Goal: Task Accomplishment & Management: Complete application form

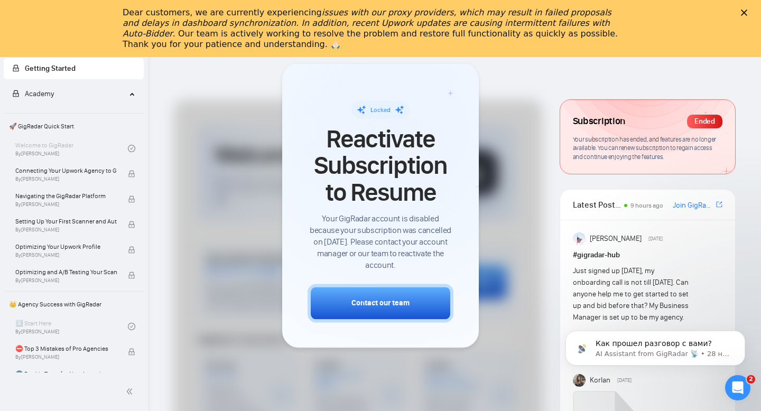
click at [743, 10] on icon "Закрыть" at bounding box center [744, 13] width 6 height 6
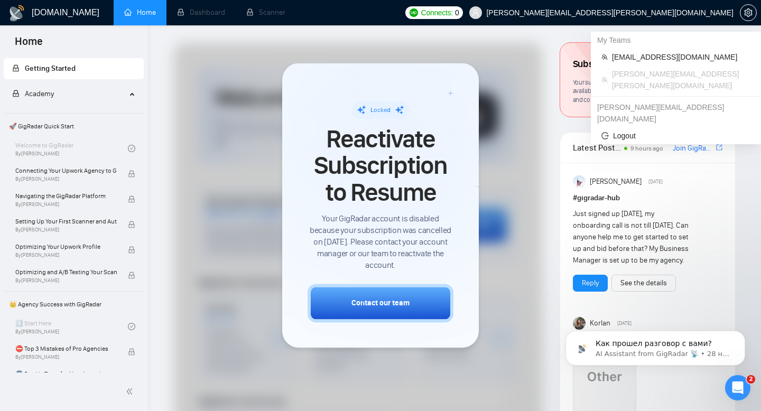
click at [732, 13] on span "[PERSON_NAME][EMAIL_ADDRESS][PERSON_NAME][DOMAIN_NAME]" at bounding box center [609, 13] width 247 height 0
click at [662, 59] on span "[EMAIL_ADDRESS][DOMAIN_NAME]" at bounding box center [681, 57] width 138 height 12
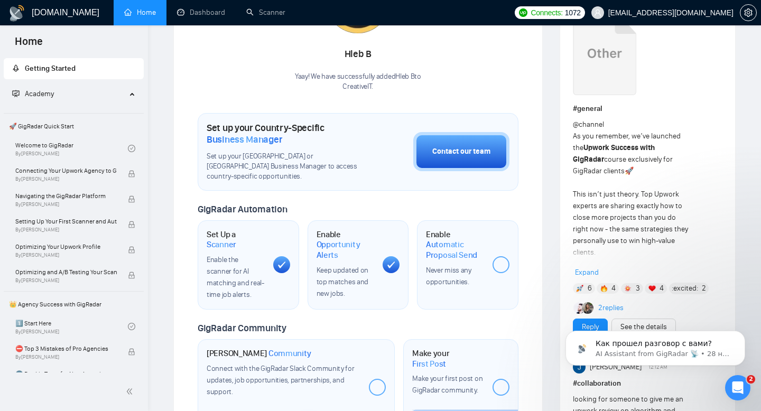
scroll to position [213, 0]
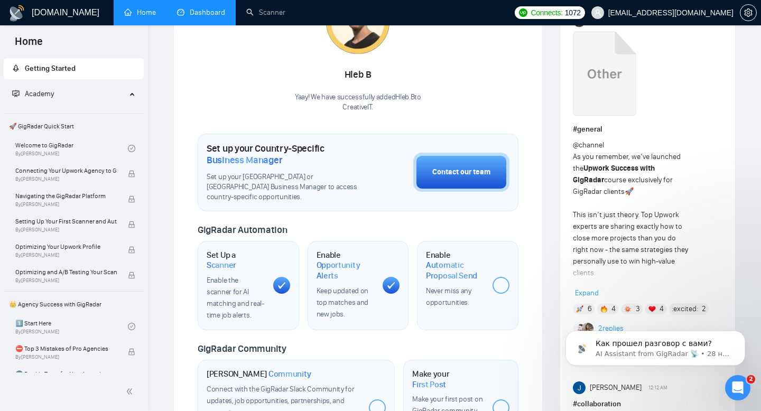
click at [205, 17] on link "Dashboard" at bounding box center [201, 12] width 48 height 9
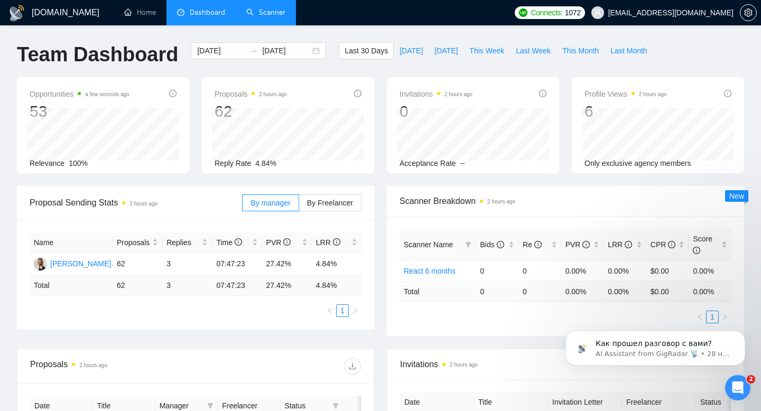
click at [268, 17] on link "Scanner" at bounding box center [265, 12] width 39 height 9
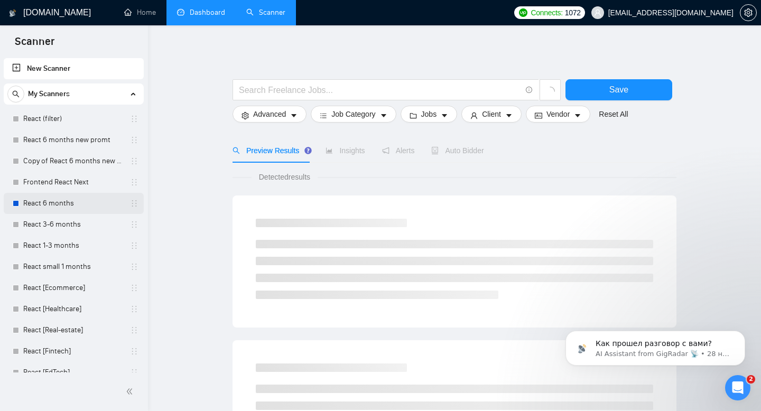
click at [38, 205] on link "React 6 months" at bounding box center [73, 203] width 100 height 21
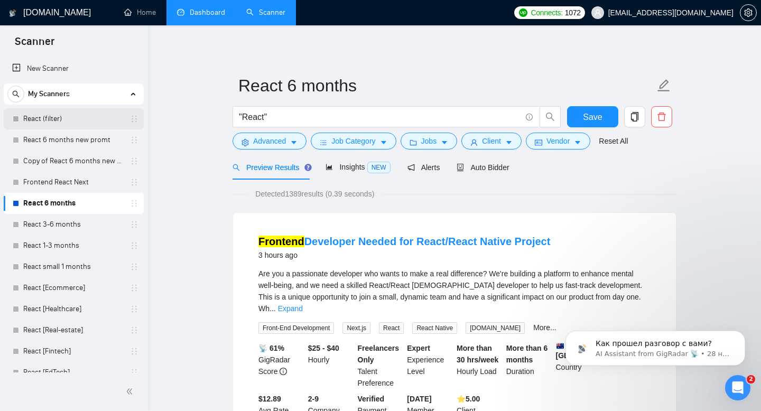
click at [67, 122] on link "React (filter)" at bounding box center [73, 118] width 100 height 21
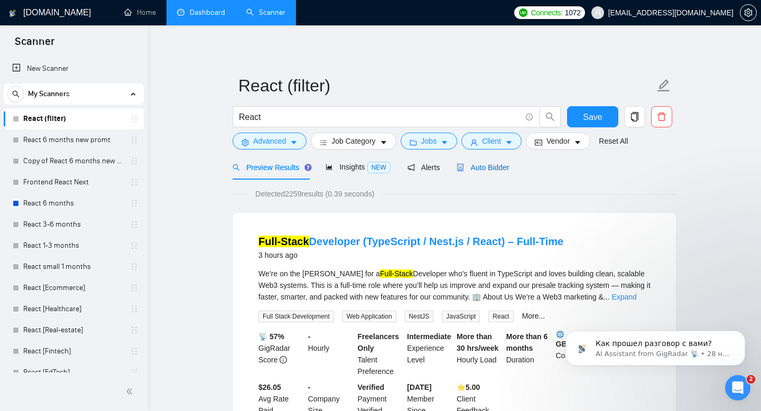
click at [484, 172] on div "Auto Bidder" at bounding box center [483, 168] width 52 height 12
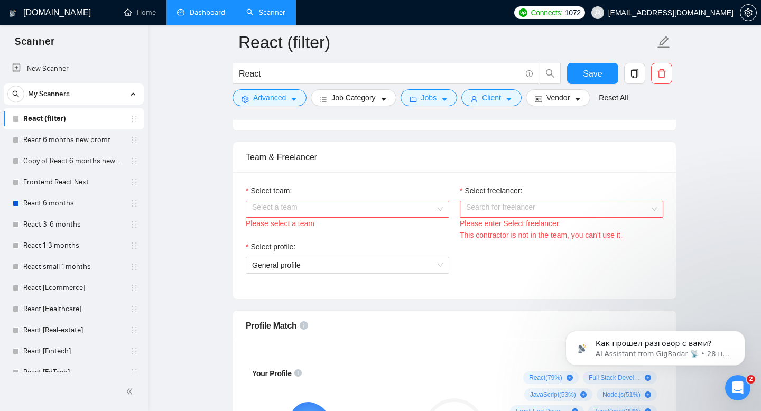
scroll to position [540, 0]
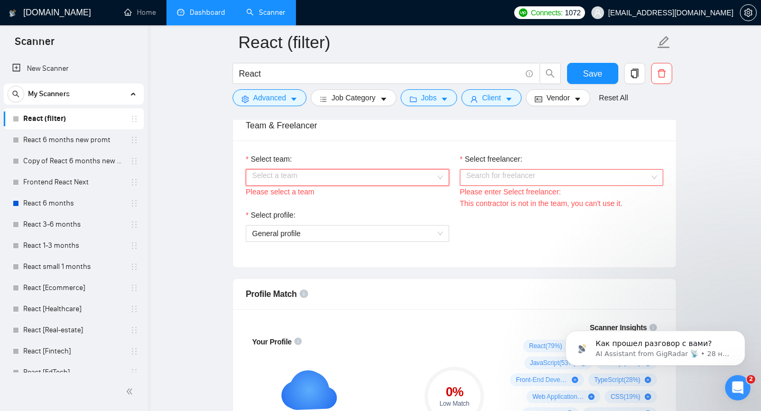
click at [429, 174] on input "Select team:" at bounding box center [343, 178] width 183 height 16
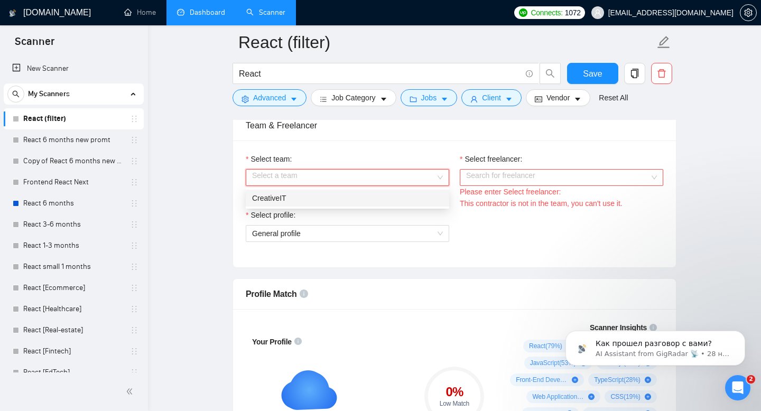
click at [354, 199] on div "CreativeIT" at bounding box center [347, 198] width 191 height 12
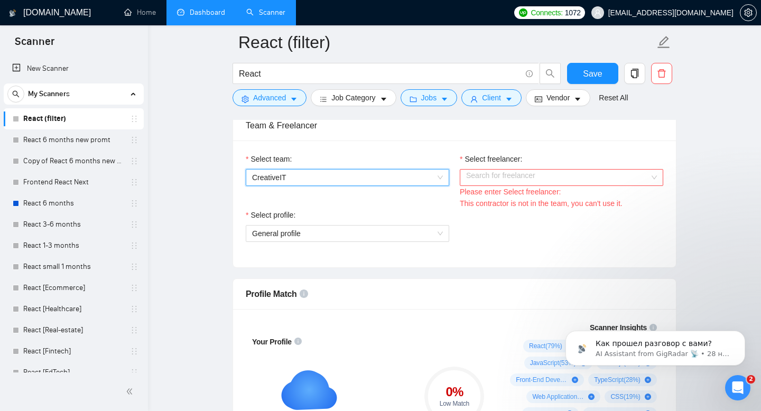
click at [493, 180] on input "Select freelancer:" at bounding box center [557, 178] width 183 height 16
click at [370, 205] on div "Select team: CreativeIT" at bounding box center [347, 181] width 214 height 56
click at [507, 172] on input "Select freelancer:" at bounding box center [557, 178] width 183 height 16
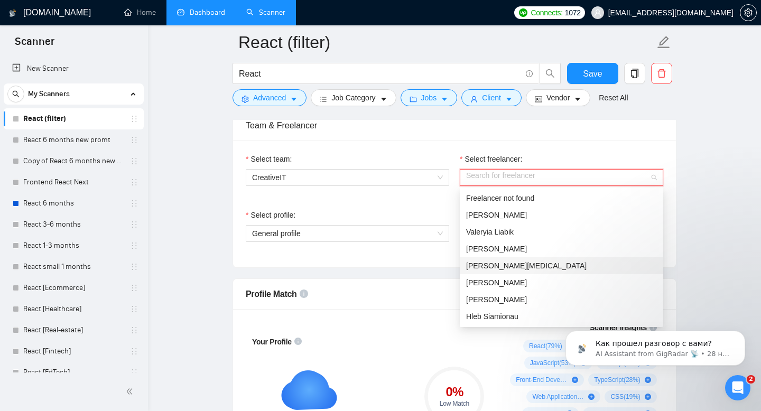
click at [551, 258] on div "Artsemi Bal" at bounding box center [561, 265] width 203 height 17
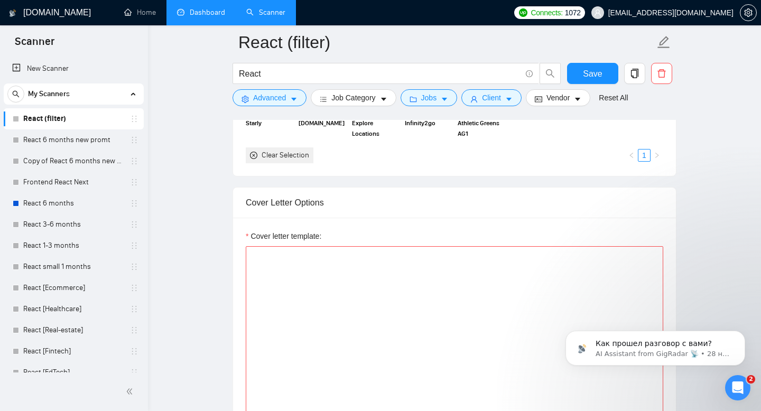
scroll to position [1082, 0]
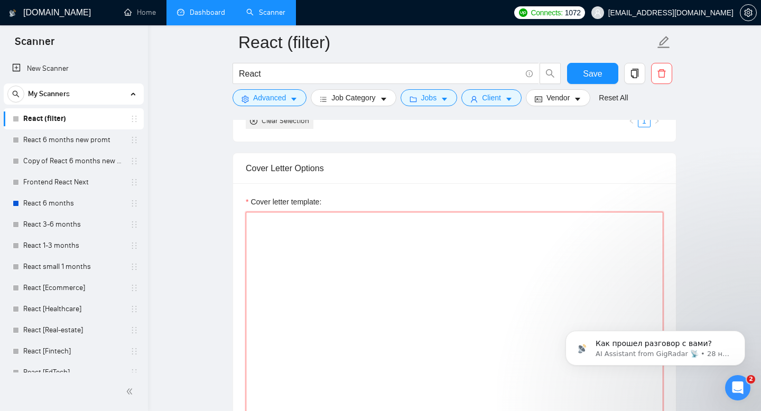
click at [458, 278] on textarea "Cover letter template:" at bounding box center [454, 331] width 417 height 238
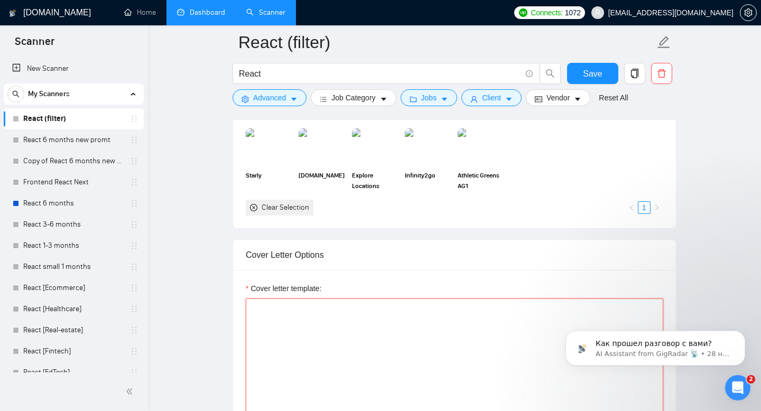
scroll to position [992, 0]
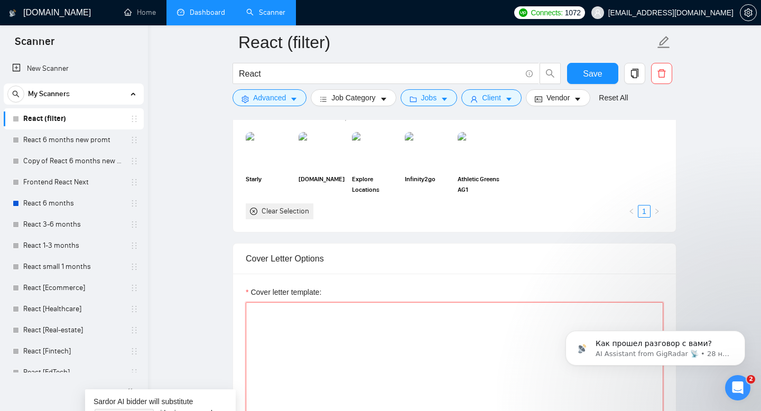
paste textarea "[write 3 simple sentences.Find a main pain point and suggest a solution how we …"
type textarea "[write 3 simple sentences.Find a main pain point and suggest a solution how we …"
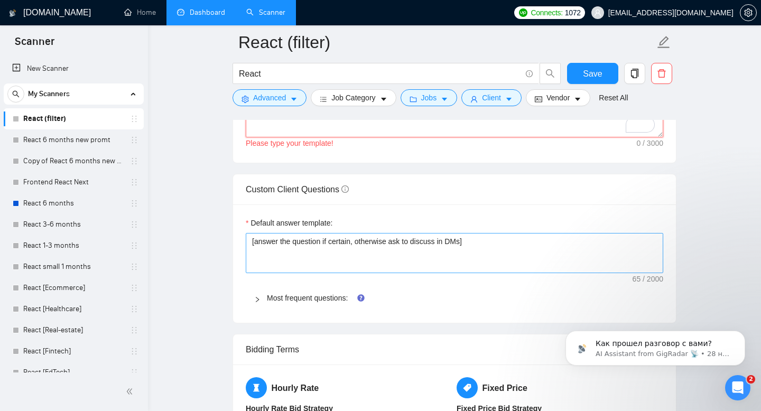
scroll to position [1354, 0]
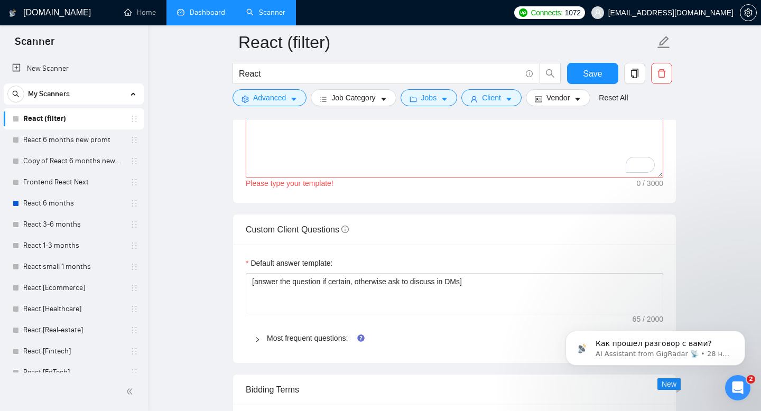
drag, startPoint x: 647, startPoint y: 184, endPoint x: 657, endPoint y: 184, distance: 10.6
click at [657, 184] on div "Please type your template!" at bounding box center [454, 184] width 417 height 12
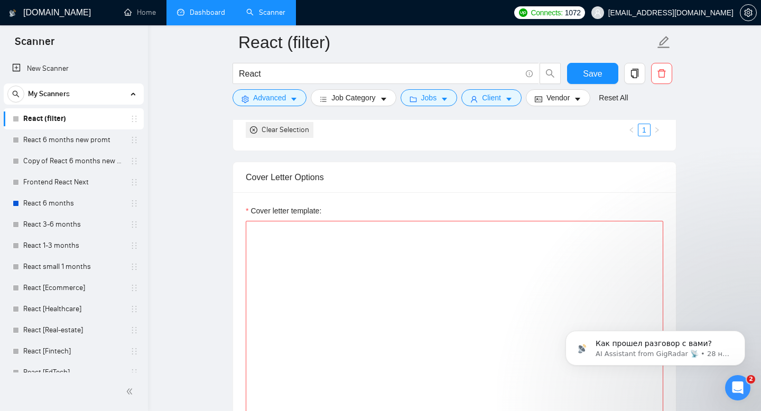
scroll to position [1065, 0]
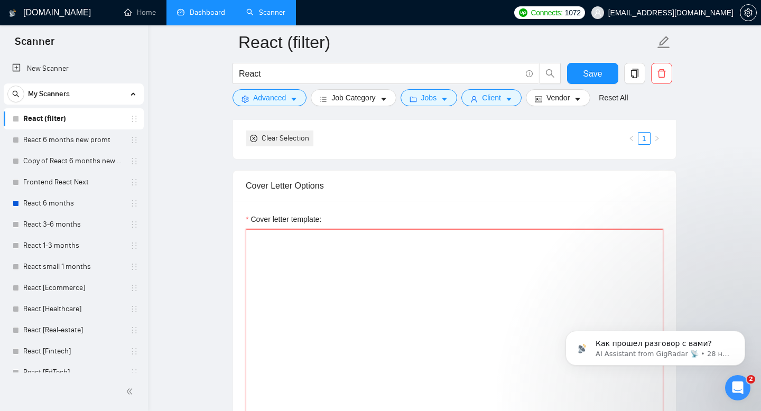
click at [332, 252] on textarea "Cover letter template:" at bounding box center [454, 348] width 417 height 238
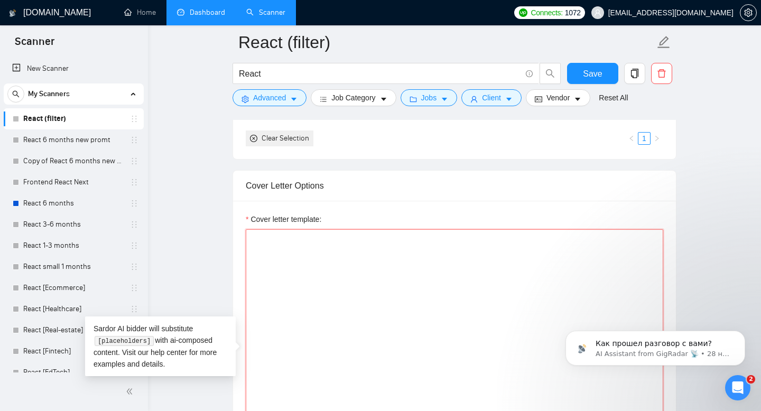
paste textarea "Profiles to use: Raman - https://www.upwork.com/freelancers/~011ea97aeb9206b2a7…"
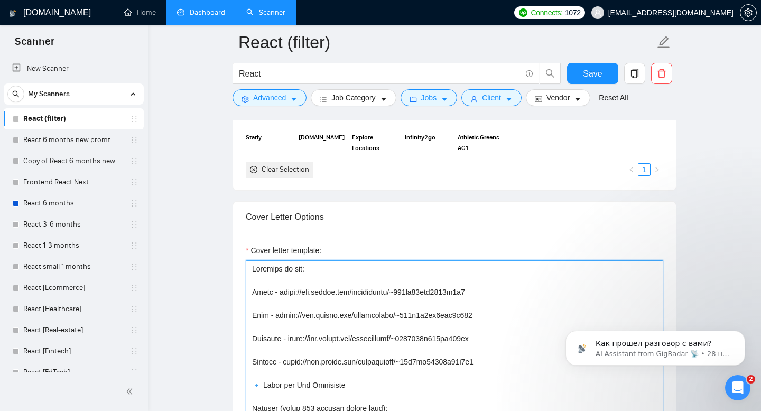
scroll to position [1109, 0]
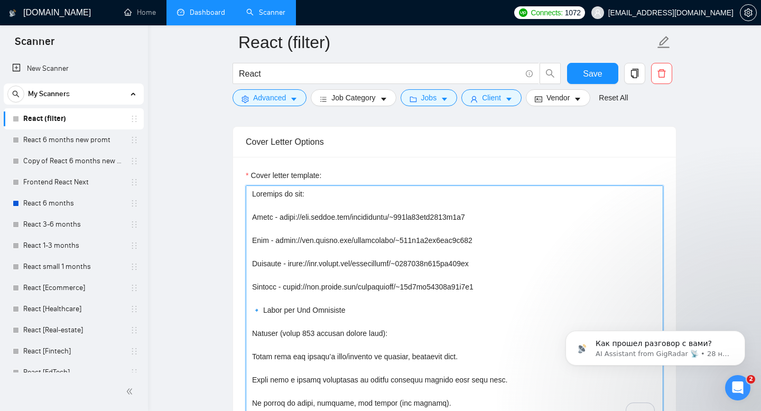
click at [253, 215] on textarea "Cover letter template:" at bounding box center [454, 304] width 417 height 238
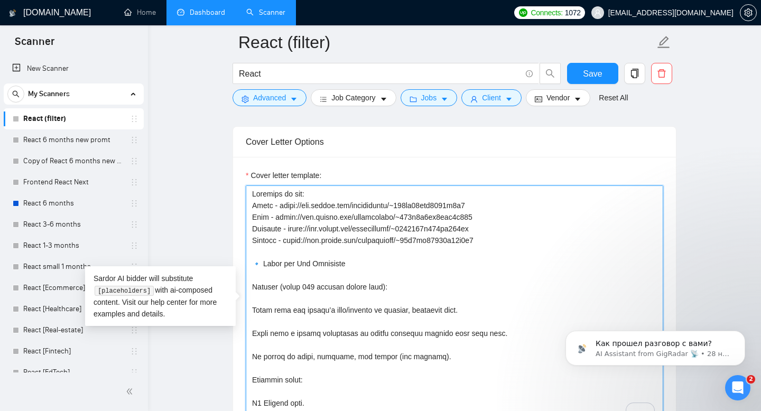
click at [500, 244] on textarea "Cover letter template:" at bounding box center [454, 304] width 417 height 238
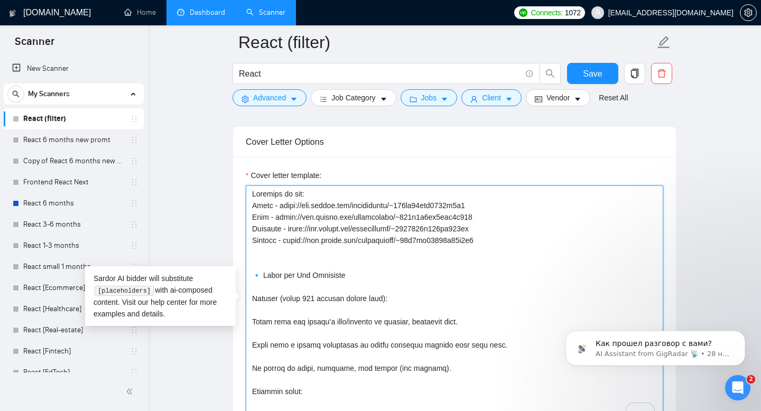
paste textarea "Ilya. https://www.upwork.com/freelancers/~0117d1645d5e307224?viewMode=1&s=11105…"
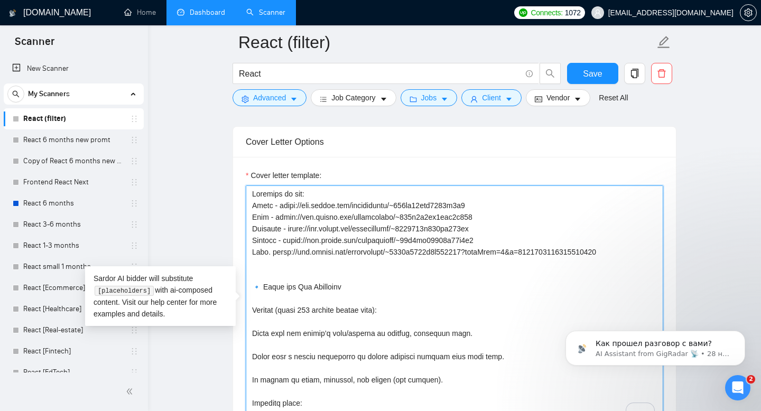
click at [267, 254] on textarea "Cover letter template:" at bounding box center [454, 304] width 417 height 238
click at [261, 288] on textarea "Cover letter template:" at bounding box center [454, 304] width 417 height 238
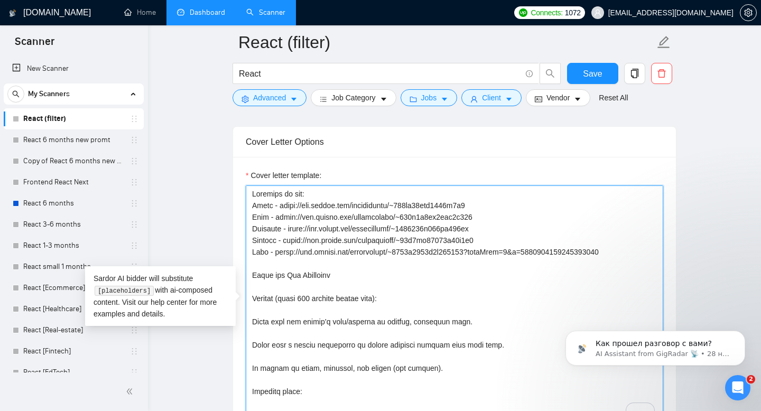
click at [292, 277] on textarea "Cover letter template:" at bounding box center [454, 304] width 417 height 238
click at [253, 300] on textarea "Cover letter template:" at bounding box center [454, 304] width 417 height 238
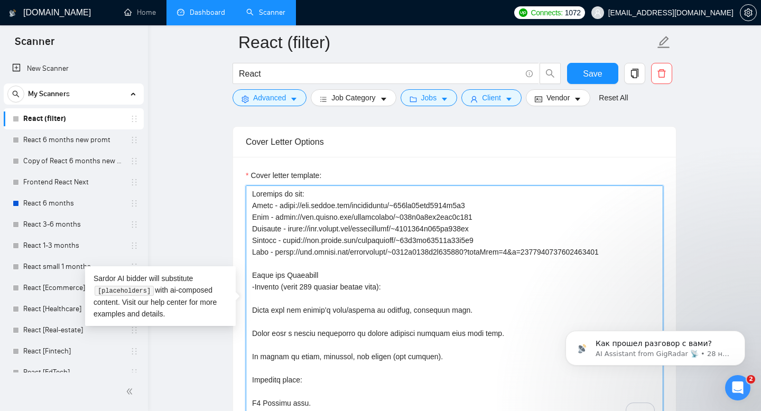
click at [398, 282] on textarea "Cover letter template:" at bounding box center [454, 304] width 417 height 238
click at [253, 309] on textarea "Cover letter template:" at bounding box center [454, 304] width 417 height 238
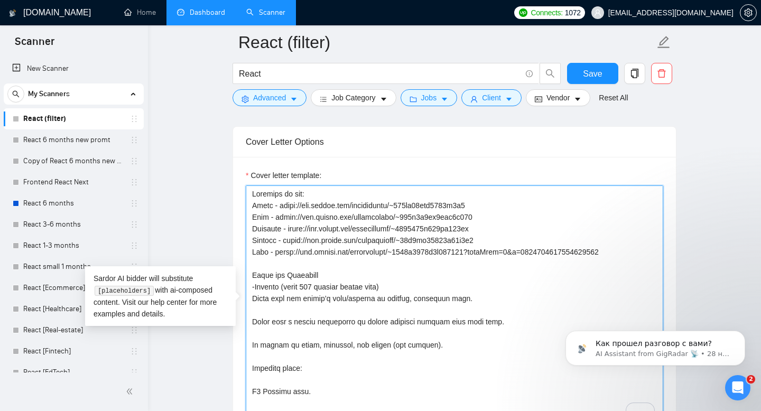
click at [252, 324] on textarea "Cover letter template:" at bounding box center [454, 304] width 417 height 238
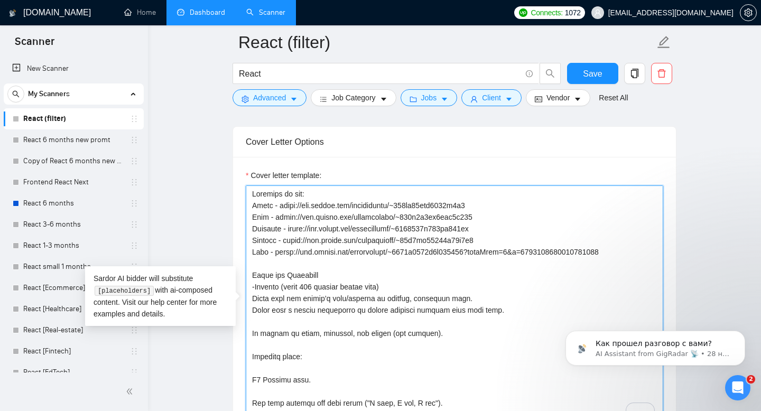
click at [253, 336] on textarea "Cover letter template:" at bounding box center [454, 304] width 417 height 238
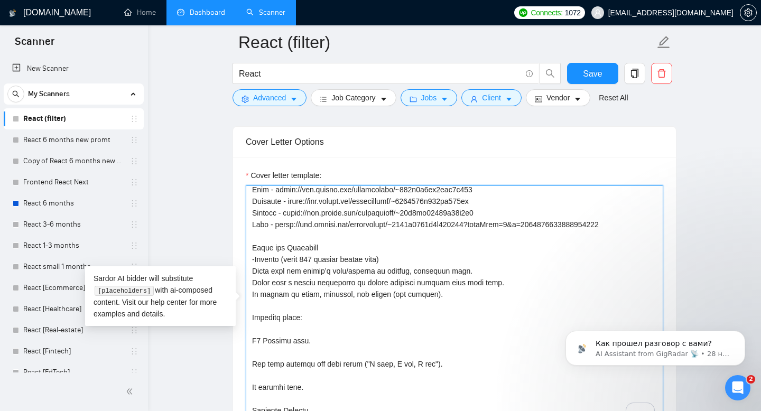
scroll to position [39, 0]
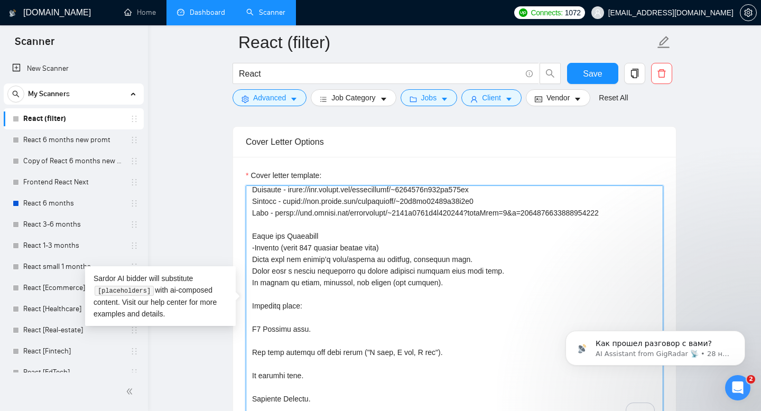
click at [250, 332] on textarea "Cover letter template:" at bounding box center [454, 304] width 417 height 238
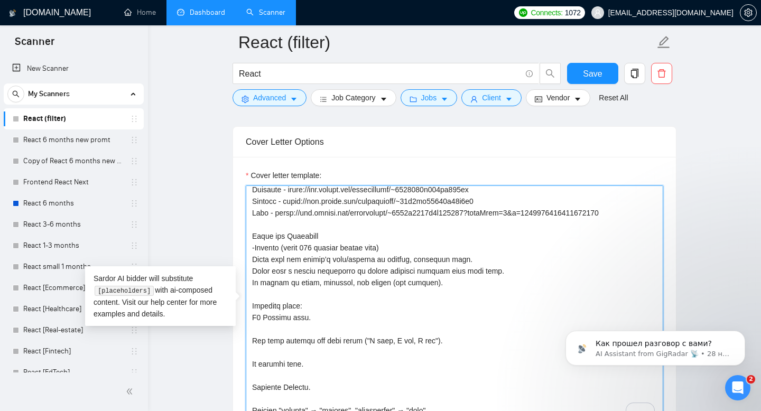
click at [253, 343] on textarea "Cover letter template:" at bounding box center [454, 304] width 417 height 238
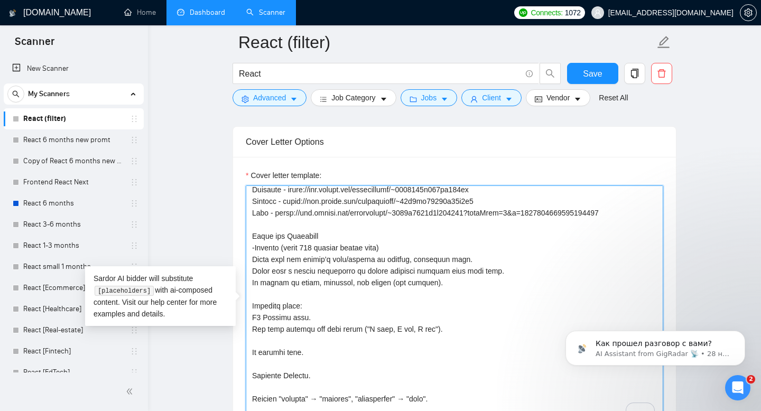
click at [249, 354] on textarea "Cover letter template:" at bounding box center [454, 304] width 417 height 238
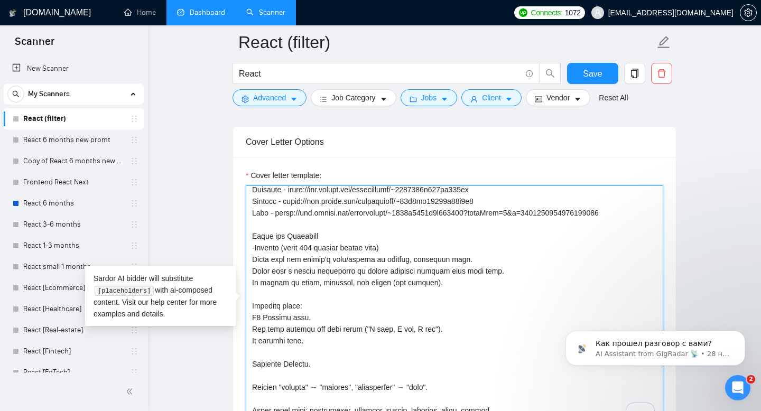
click at [249, 366] on textarea "Cover letter template:" at bounding box center [454, 304] width 417 height 238
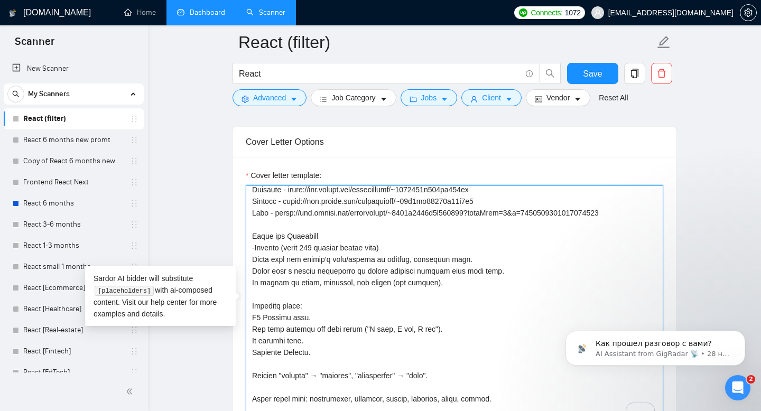
click at [253, 377] on textarea "Cover letter template:" at bounding box center [454, 304] width 417 height 238
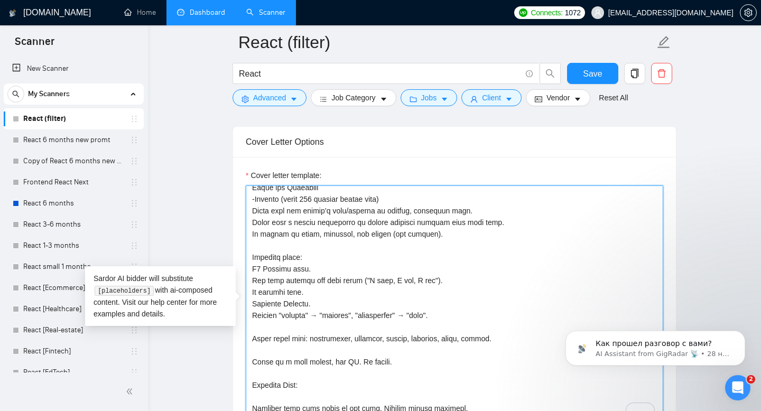
scroll to position [94, 0]
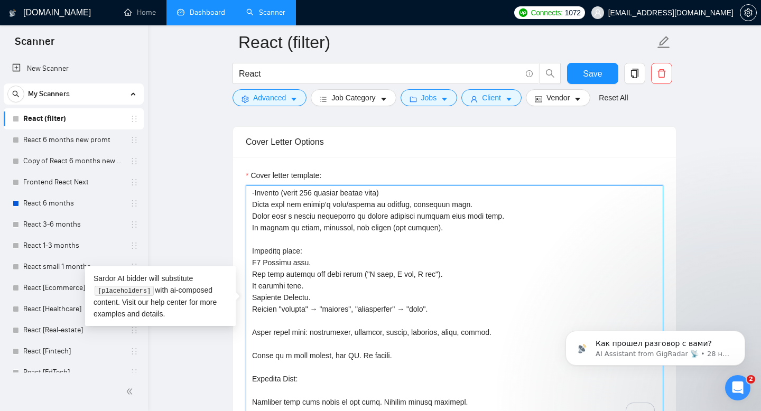
click at [253, 331] on textarea "Cover letter template:" at bounding box center [454, 304] width 417 height 238
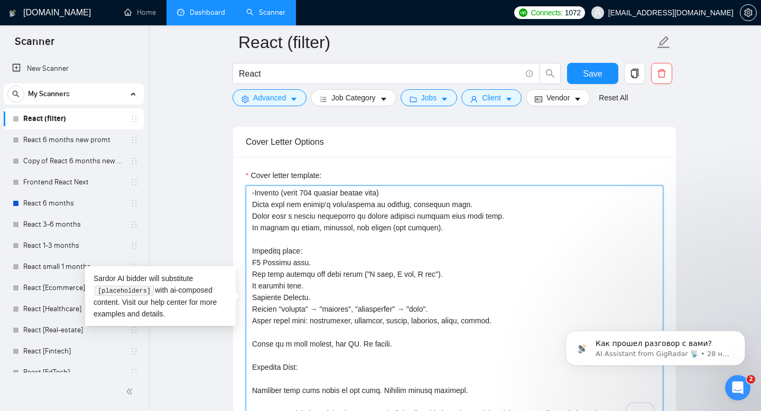
click at [251, 345] on textarea "Cover letter template:" at bounding box center [454, 304] width 417 height 238
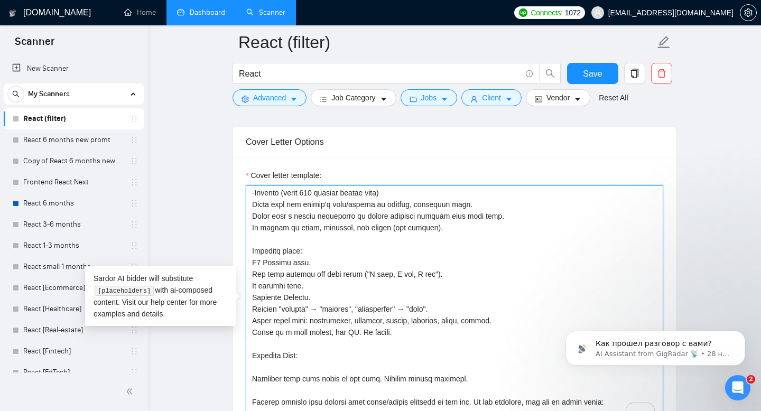
click at [254, 378] on textarea "Cover letter template:" at bounding box center [454, 304] width 417 height 238
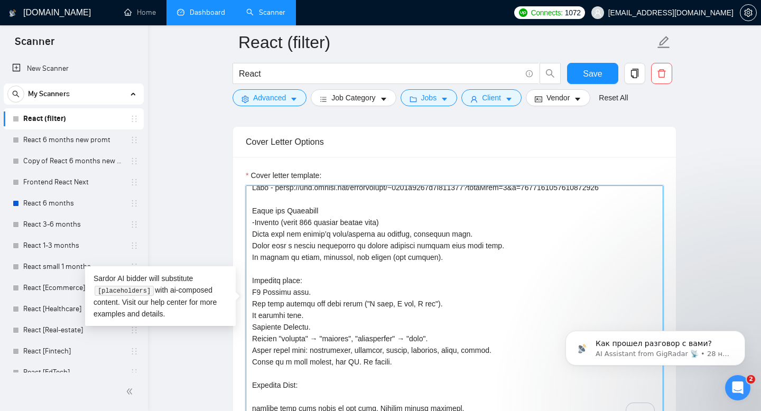
scroll to position [49, 0]
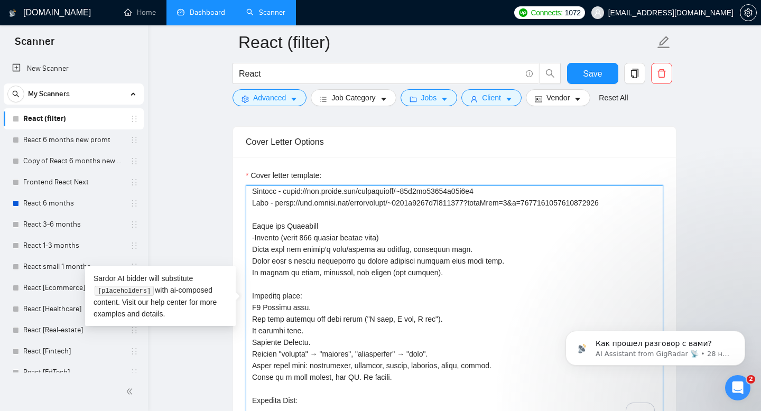
click at [469, 268] on textarea "Cover letter template:" at bounding box center [454, 304] width 417 height 238
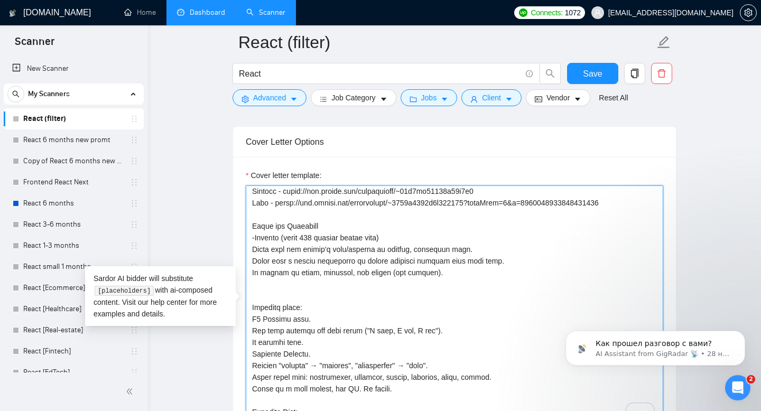
click at [256, 236] on textarea "Cover letter template:" at bounding box center [454, 304] width 417 height 238
click at [435, 272] on textarea "Cover letter template:" at bounding box center [454, 304] width 417 height 238
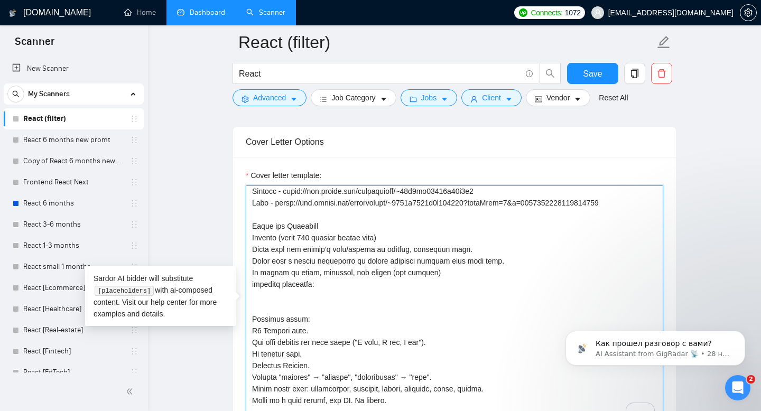
click at [457, 268] on textarea "Cover letter template:" at bounding box center [454, 304] width 417 height 238
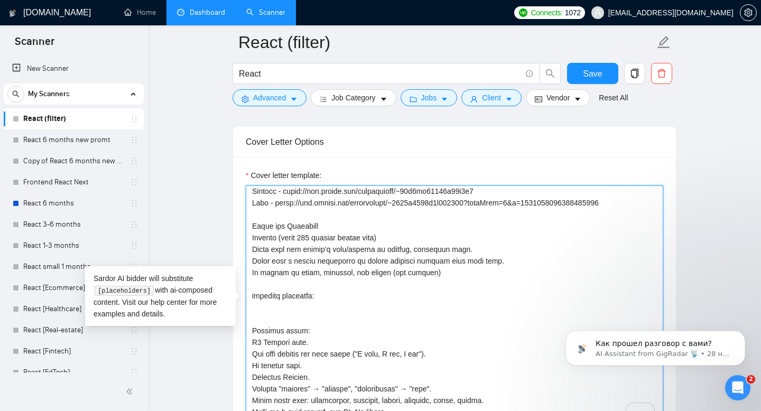
click at [288, 305] on textarea "Cover letter template:" at bounding box center [454, 304] width 417 height 238
paste textarea "0 - The number of symbols should be different from proposal to proposal (from e…"
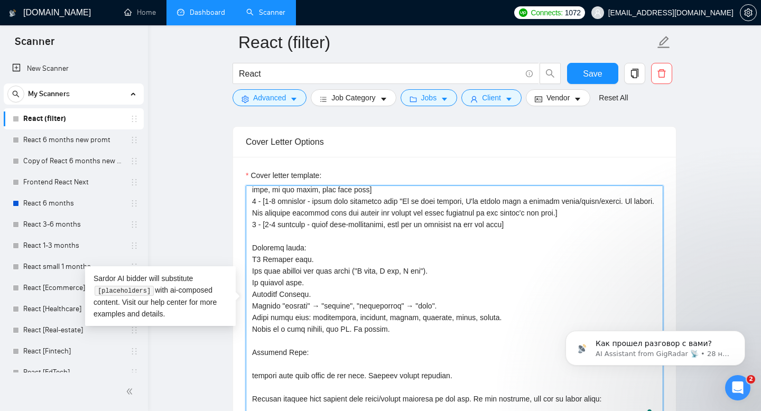
scroll to position [266, 0]
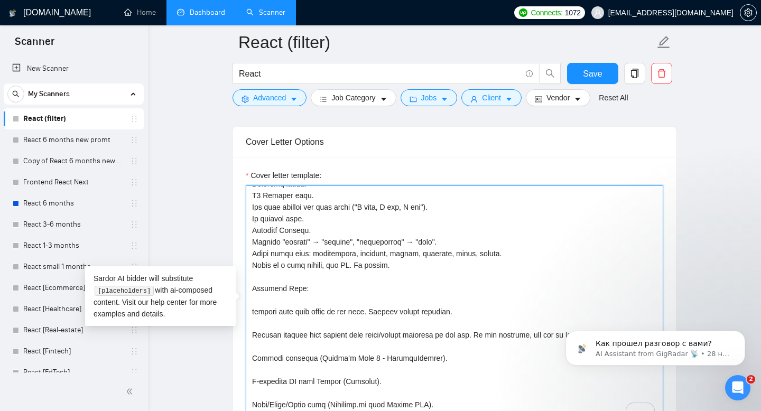
click at [253, 310] on textarea "Cover letter template:" at bounding box center [454, 304] width 417 height 238
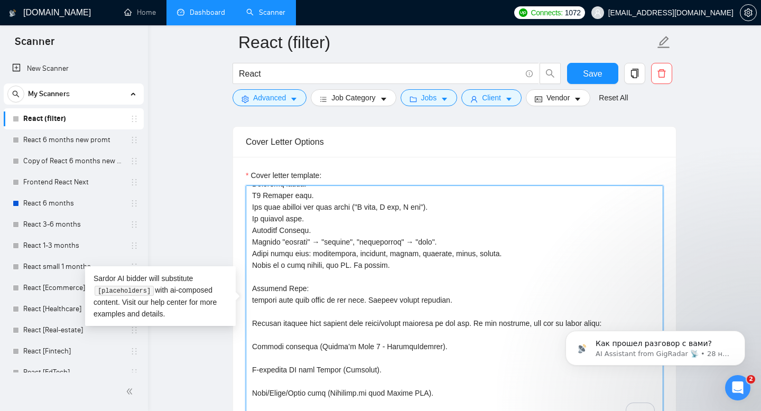
click at [254, 324] on textarea "Cover letter template:" at bounding box center [454, 304] width 417 height 238
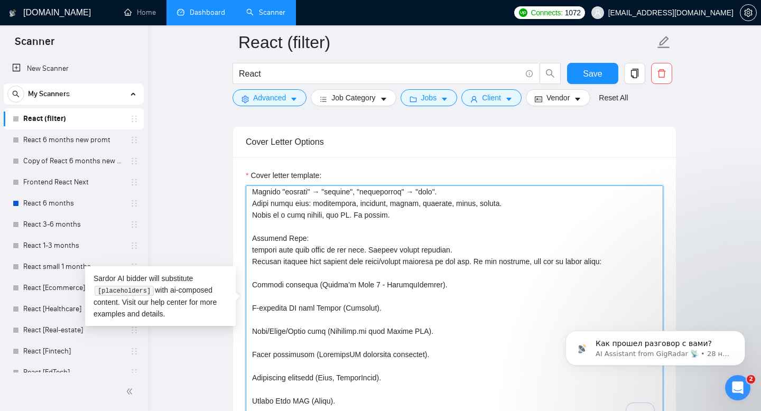
scroll to position [314, 0]
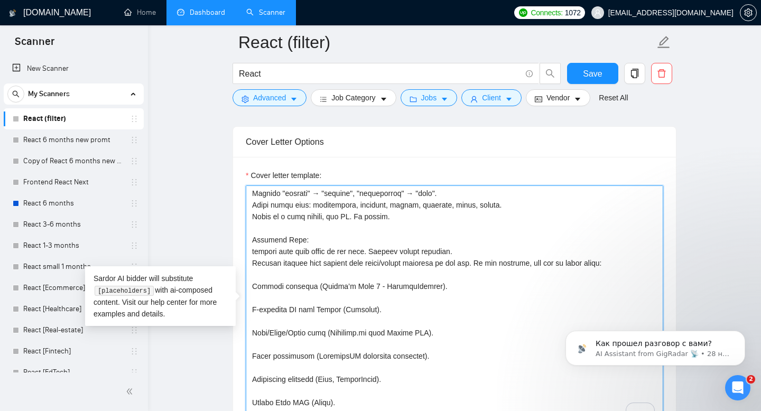
click at [343, 278] on textarea "Cover letter template:" at bounding box center [454, 304] width 417 height 238
paste textarea "To enrich screen reader interactions, please activate Accessibility in Grammarl…"
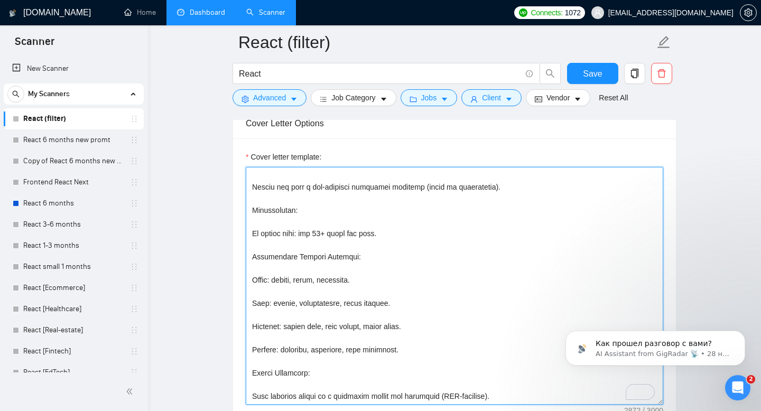
scroll to position [557, 0]
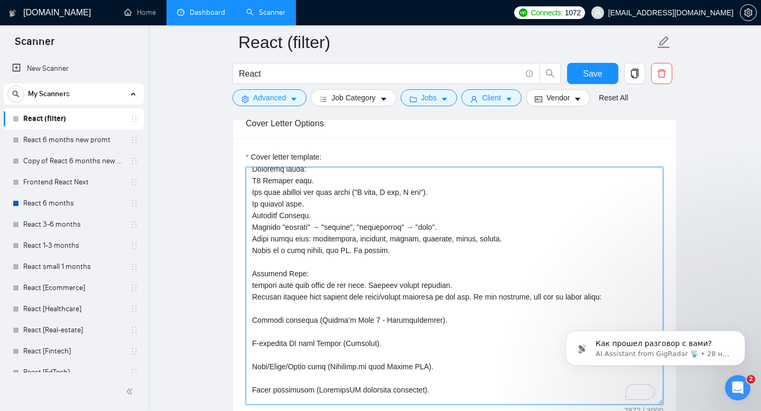
click at [351, 287] on textarea "Cover letter template:" at bounding box center [454, 286] width 417 height 238
click at [332, 302] on textarea "Cover letter template:" at bounding box center [454, 286] width 417 height 238
click at [296, 308] on textarea "Cover letter template:" at bounding box center [454, 286] width 417 height 238
paste textarea "To enrich screen reader interactions, please activate Accessibility in Grammarl…"
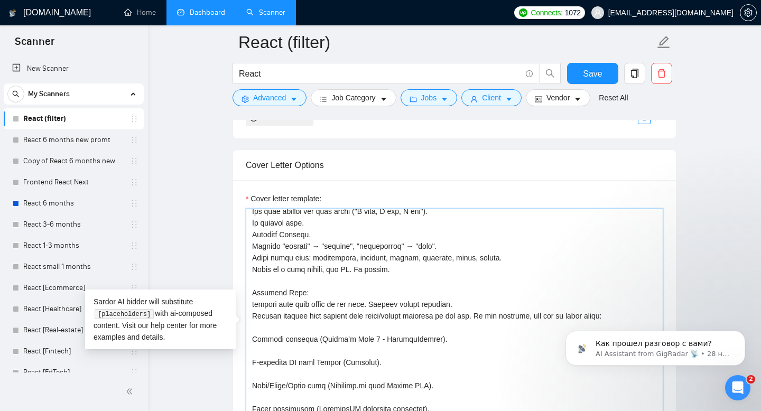
click at [257, 324] on textarea "Cover letter template:" at bounding box center [454, 328] width 417 height 238
paste textarea "To enrich screen reader interactions, please activate Accessibility in Grammarl…"
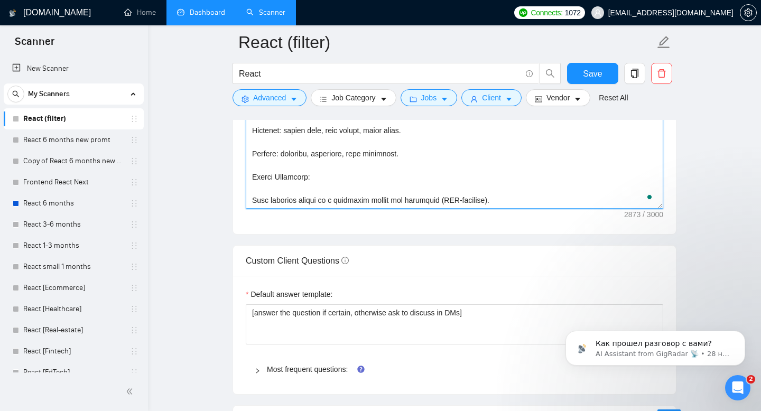
paste textarea "https://admiralmarkets.com - trading platform for 43 indices CFDs, 3000 Stocks,…"
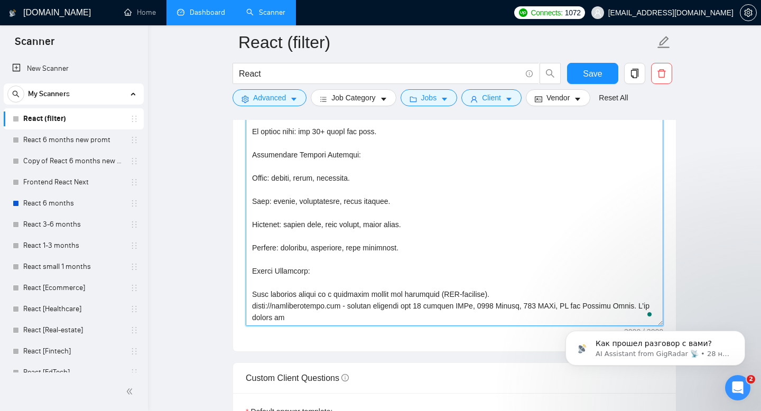
drag, startPoint x: 1210, startPoint y: 470, endPoint x: 641, endPoint y: 315, distance: 589.3
click at [499, 293] on textarea "Cover letter template:" at bounding box center [454, 127] width 417 height 397
drag, startPoint x: 324, startPoint y: 272, endPoint x: 231, endPoint y: 272, distance: 93.0
click at [231, 272] on main "React (filter) React Save Advanced Job Category Jobs Client Vendor Reset All Pr…" at bounding box center [454, 163] width 579 height 2972
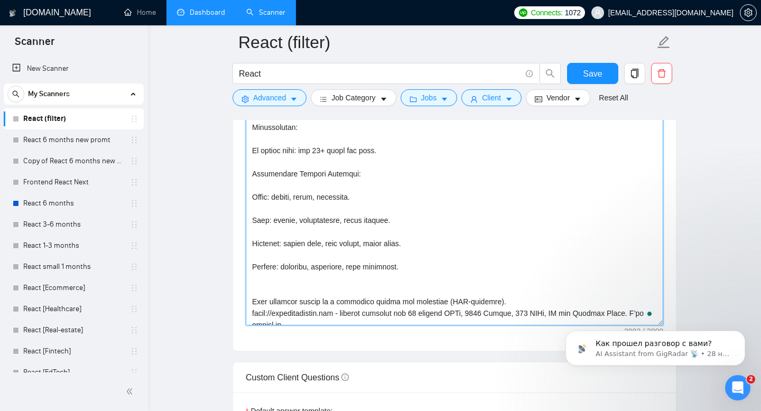
drag, startPoint x: 250, startPoint y: 173, endPoint x: 414, endPoint y: 272, distance: 191.1
click at [415, 274] on textarea "Cover letter template:" at bounding box center [454, 127] width 417 height 397
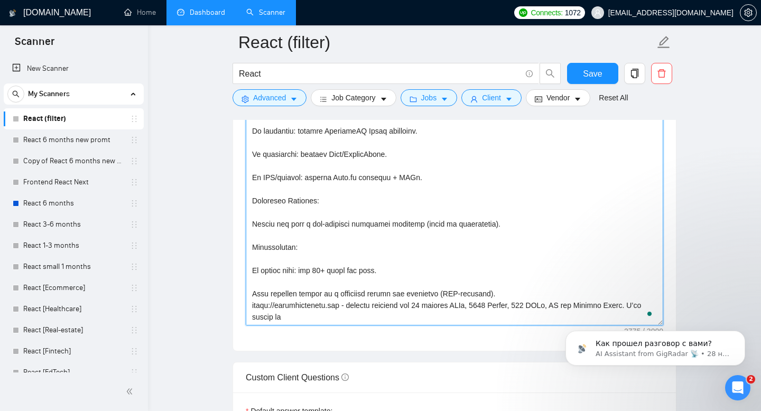
drag, startPoint x: 311, startPoint y: 323, endPoint x: 252, endPoint y: 309, distance: 60.4
click at [252, 308] on textarea "Cover letter template:" at bounding box center [454, 127] width 417 height 397
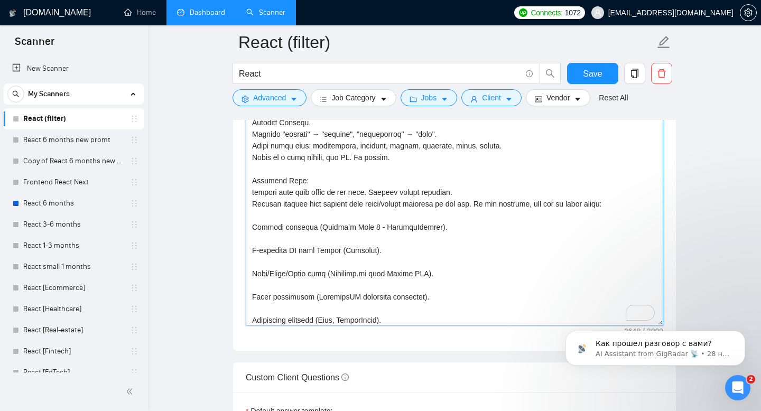
drag, startPoint x: 442, startPoint y: 224, endPoint x: 249, endPoint y: 228, distance: 192.4
click at [249, 228] on textarea "Cover letter template:" at bounding box center [454, 127] width 417 height 397
paste textarea "https://admiralmarkets.com - trading platform for 43 indices CFDs, 3000 Stocks,…"
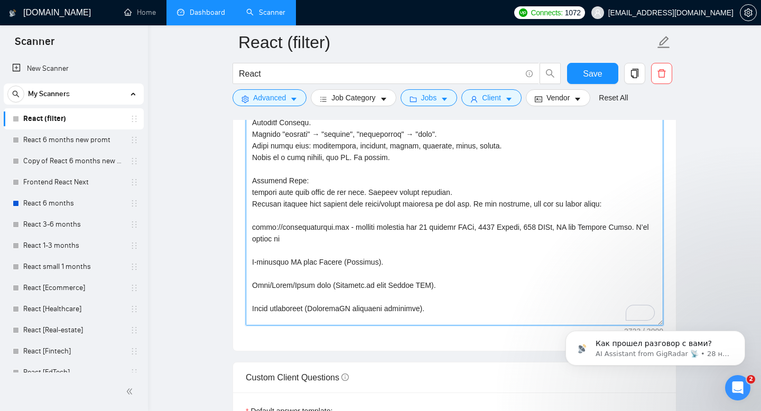
click at [251, 227] on textarea "Cover letter template:" at bounding box center [454, 127] width 417 height 397
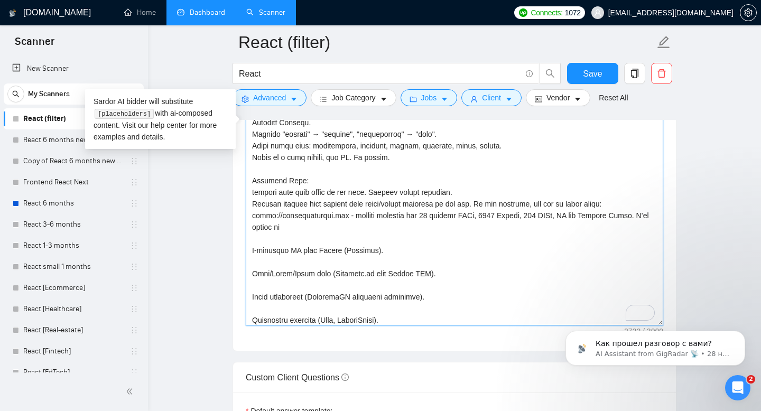
click at [257, 236] on textarea "Cover letter template:" at bounding box center [454, 127] width 417 height 397
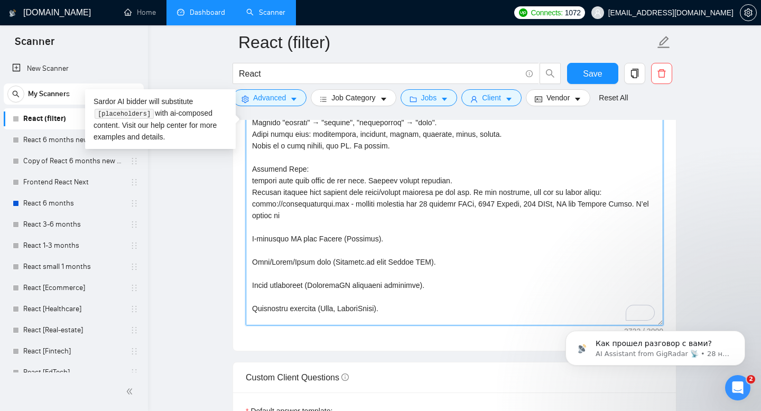
paste textarea "on https://www.optiml.com/en fully set up development environment using docker,…"
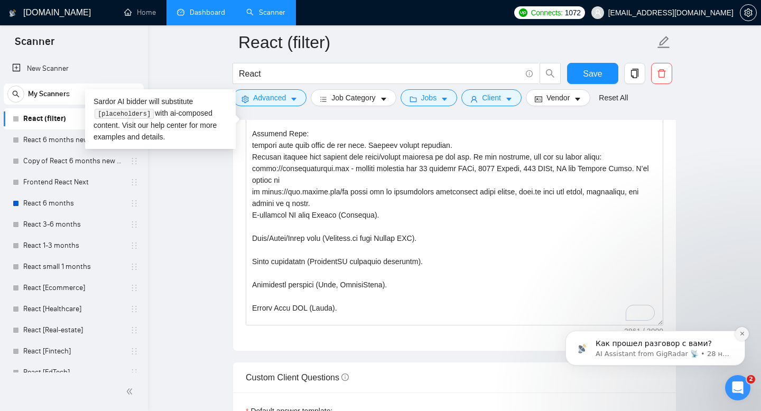
click at [740, 336] on icon "Dismiss notification" at bounding box center [742, 334] width 6 height 6
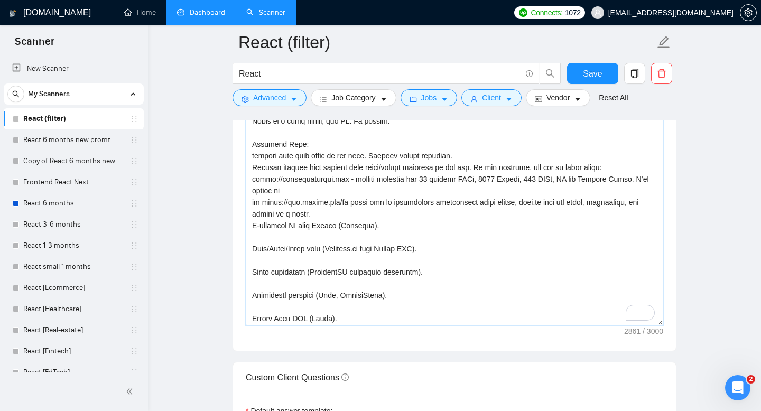
click at [393, 224] on textarea "Cover letter template:" at bounding box center [454, 127] width 417 height 397
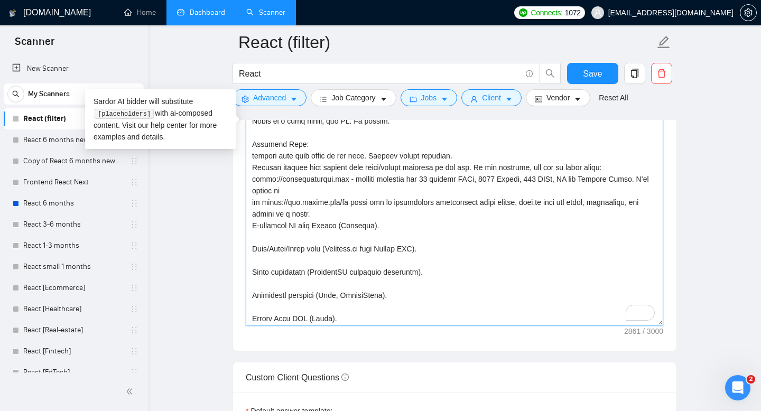
drag, startPoint x: 387, startPoint y: 226, endPoint x: 241, endPoint y: 225, distance: 145.9
click at [241, 225] on div "Cover letter template:" at bounding box center [454, 125] width 443 height 451
paste textarea "AI-related e-commerce project https://www.getmulberry.com/, in which back-end i…"
click at [354, 259] on textarea "Cover letter template:" at bounding box center [454, 127] width 417 height 397
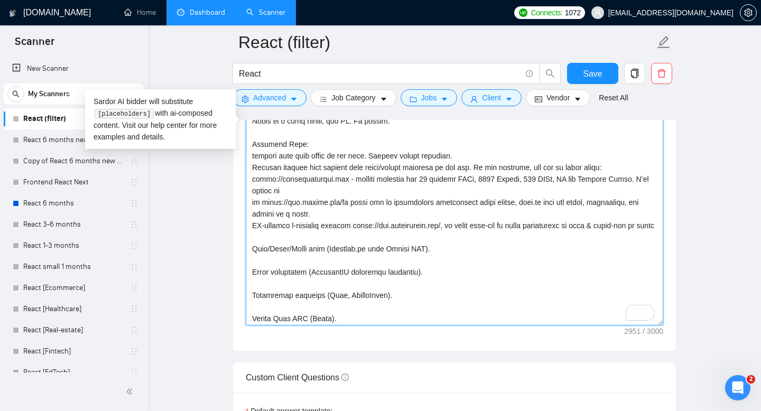
drag, startPoint x: 374, startPoint y: 259, endPoint x: 331, endPoint y: 260, distance: 42.3
click at [331, 260] on textarea "Cover letter template:" at bounding box center [454, 127] width 417 height 397
paste textarea "https://www.samtrygg.se/"
click at [326, 264] on textarea "Cover letter template:" at bounding box center [454, 127] width 417 height 397
click at [254, 256] on textarea "Cover letter template:" at bounding box center [454, 127] width 417 height 397
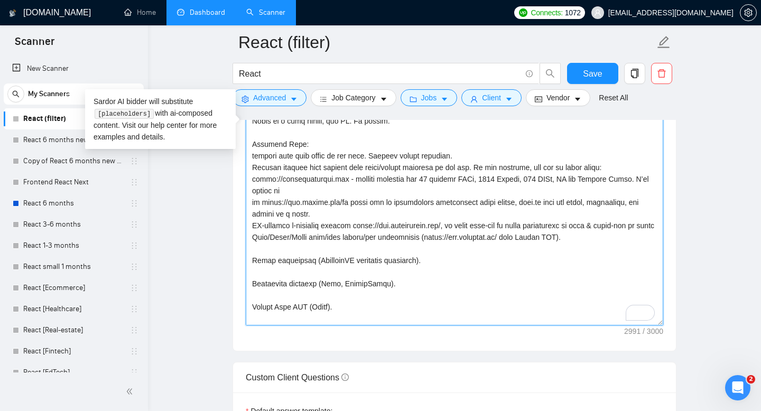
drag, startPoint x: 315, startPoint y: 271, endPoint x: 445, endPoint y: 273, distance: 130.0
click at [445, 274] on textarea "Cover letter template:" at bounding box center [454, 127] width 417 height 397
click at [259, 270] on textarea "Cover letter template:" at bounding box center [454, 127] width 417 height 397
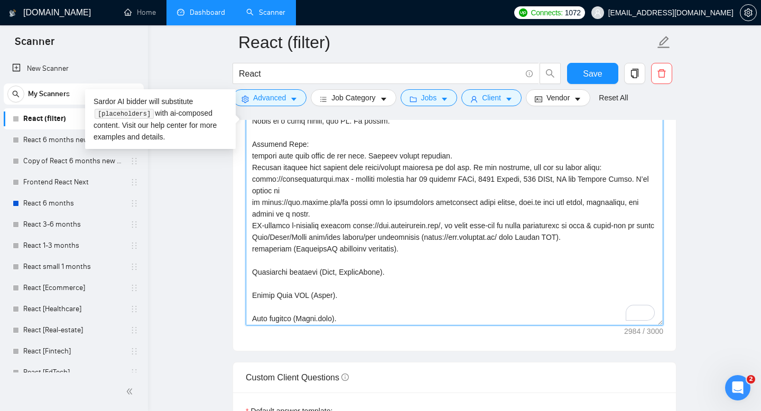
drag, startPoint x: 410, startPoint y: 262, endPoint x: 417, endPoint y: 263, distance: 8.1
click at [417, 263] on textarea "Cover letter template:" at bounding box center [454, 127] width 417 height 397
paste textarea "https://www.linetweet.com/"
click at [395, 257] on textarea "Cover letter template:" at bounding box center [454, 127] width 417 height 397
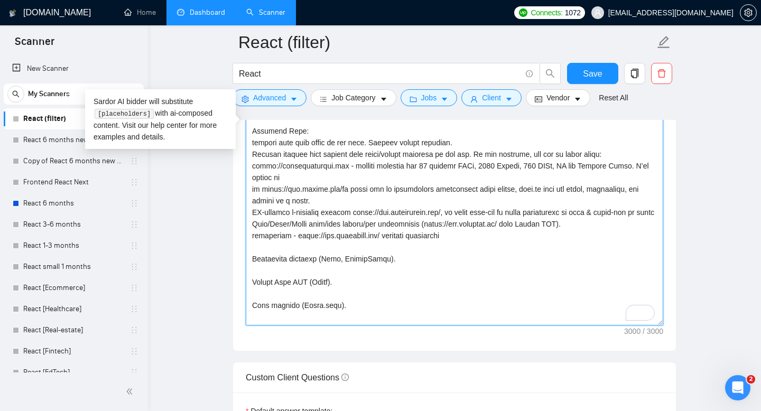
scroll to position [171, 0]
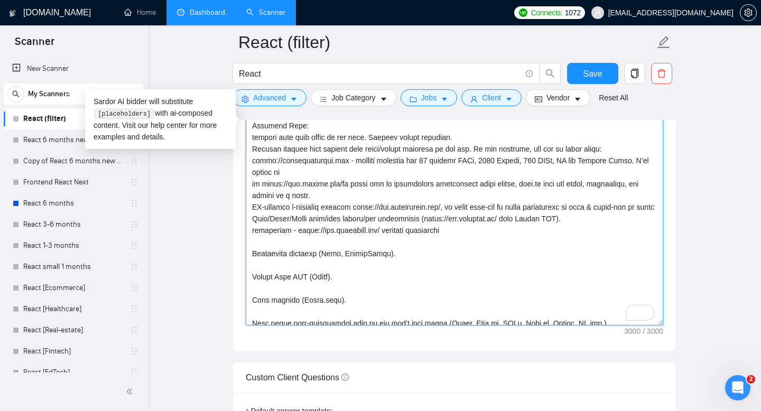
click at [253, 264] on textarea "Cover letter template:" at bounding box center [454, 127] width 417 height 397
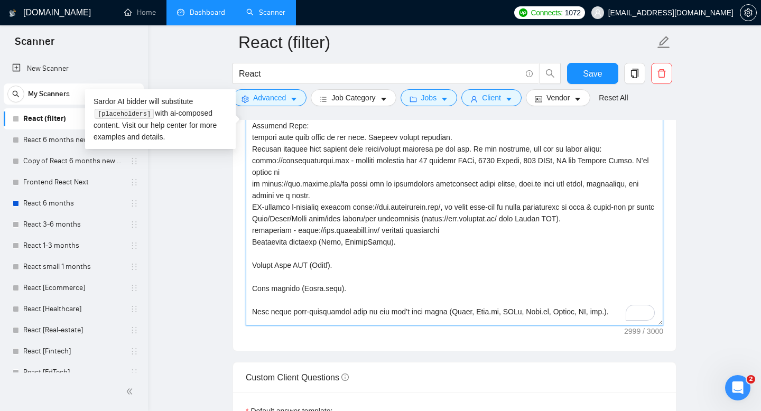
drag, startPoint x: 340, startPoint y: 281, endPoint x: 237, endPoint y: 277, distance: 103.1
click at [237, 277] on div "Cover letter template:" at bounding box center [454, 125] width 443 height 451
drag, startPoint x: 356, startPoint y: 304, endPoint x: 252, endPoint y: 296, distance: 104.9
click at [252, 297] on textarea "Cover letter template:" at bounding box center [454, 127] width 417 height 397
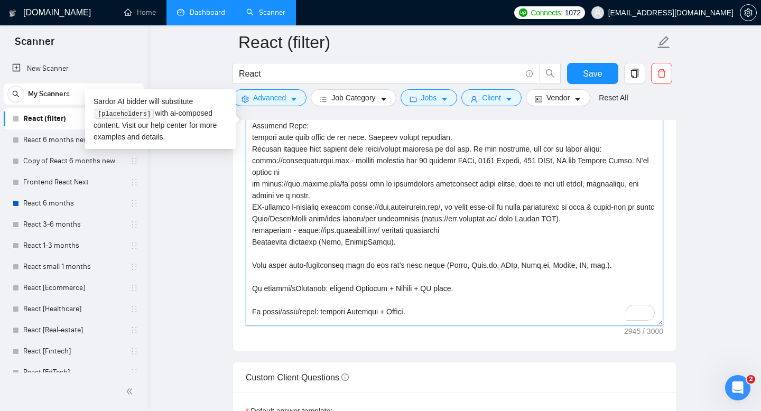
drag, startPoint x: 322, startPoint y: 253, endPoint x: 438, endPoint y: 258, distance: 115.8
click at [438, 258] on textarea "Cover letter template:" at bounding box center [454, 127] width 417 height 397
paste textarea "To enrich screen reader interactions, please activate Accessibility in Grammarl…"
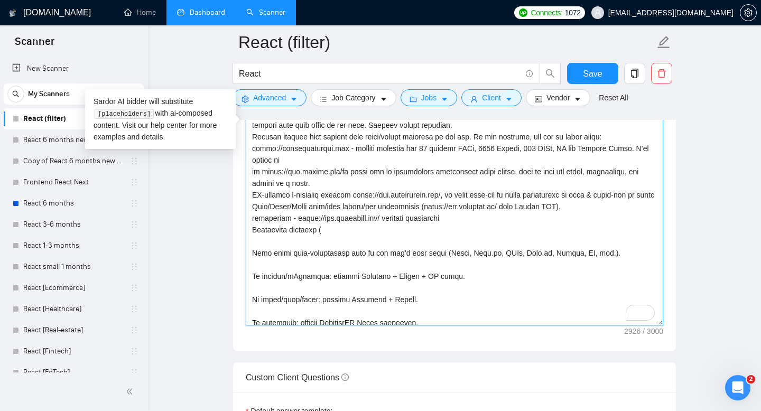
click at [327, 245] on textarea "Cover letter template:" at bounding box center [454, 127] width 417 height 397
click at [250, 264] on textarea "Cover letter template:" at bounding box center [454, 127] width 417 height 397
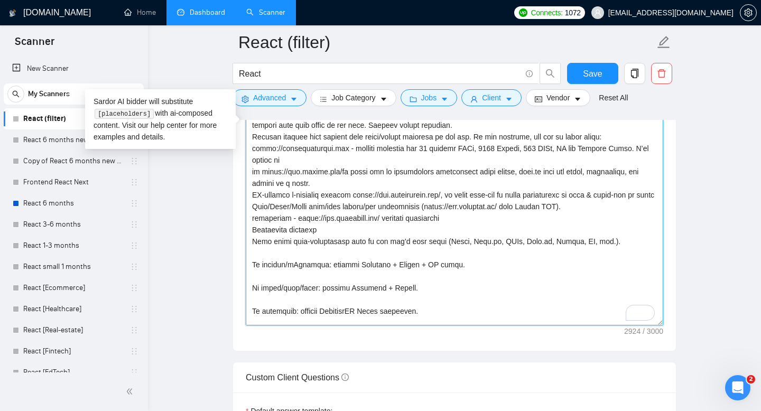
click at [252, 278] on textarea "Cover letter template:" at bounding box center [454, 127] width 417 height 397
drag, startPoint x: 254, startPoint y: 275, endPoint x: 429, endPoint y: 306, distance: 177.7
click at [429, 306] on textarea "Cover letter template:" at bounding box center [454, 127] width 417 height 397
drag, startPoint x: 251, startPoint y: 274, endPoint x: 401, endPoint y: 316, distance: 155.4
click at [401, 316] on textarea "Cover letter template:" at bounding box center [454, 127] width 417 height 397
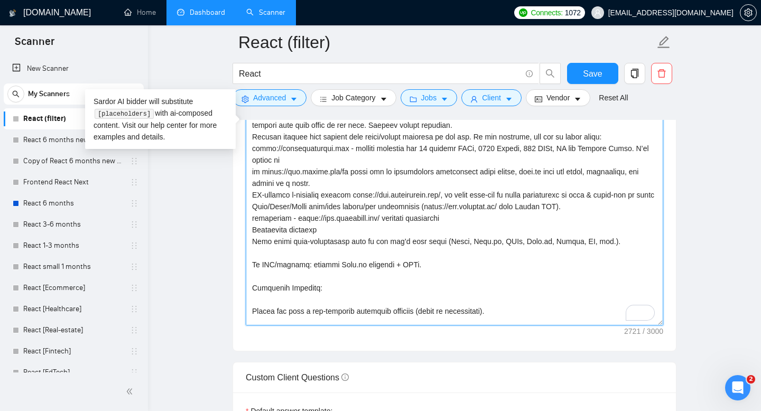
drag, startPoint x: 252, startPoint y: 275, endPoint x: 423, endPoint y: 274, distance: 170.7
click at [423, 274] on textarea "Cover letter template:" at bounding box center [454, 127] width 417 height 397
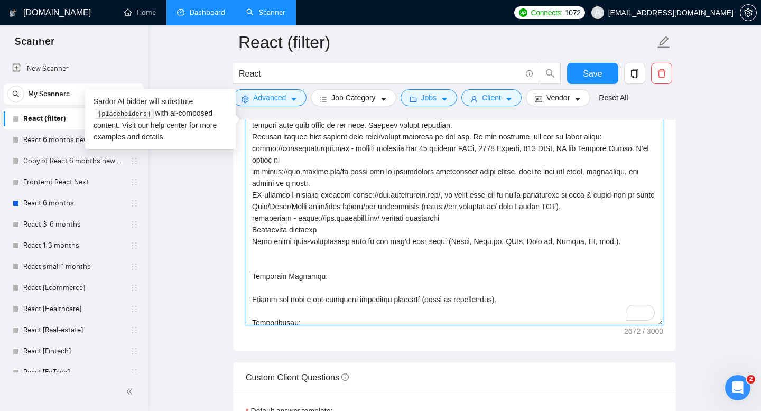
click at [389, 245] on textarea "Cover letter template:" at bounding box center [454, 127] width 417 height 397
paste textarea "https://www.inh.eu/de/"
click at [254, 287] on textarea "Cover letter template:" at bounding box center [454, 127] width 417 height 397
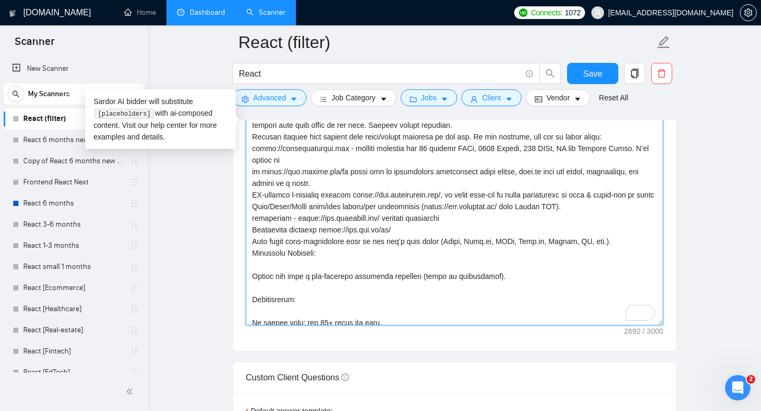
drag, startPoint x: 508, startPoint y: 291, endPoint x: 208, endPoint y: 263, distance: 301.5
click at [208, 263] on main "React (filter) React Save Advanced Job Category Jobs Client Vendor Reset All Pr…" at bounding box center [454, 163] width 579 height 2972
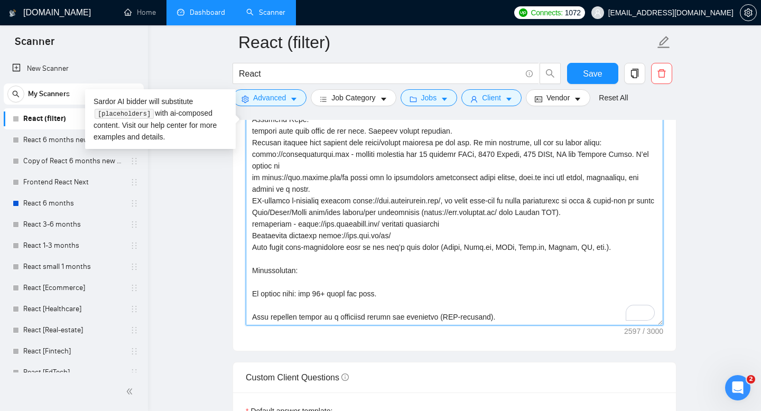
click at [296, 301] on textarea "Cover letter template:" at bounding box center [454, 127] width 417 height 397
drag, startPoint x: 298, startPoint y: 301, endPoint x: 254, endPoint y: 298, distance: 44.5
click at [268, 299] on textarea "Cover letter template:" at bounding box center [454, 127] width 417 height 397
click at [253, 299] on textarea "Cover letter template:" at bounding box center [454, 127] width 417 height 397
click at [254, 297] on textarea "Cover letter template:" at bounding box center [454, 127] width 417 height 397
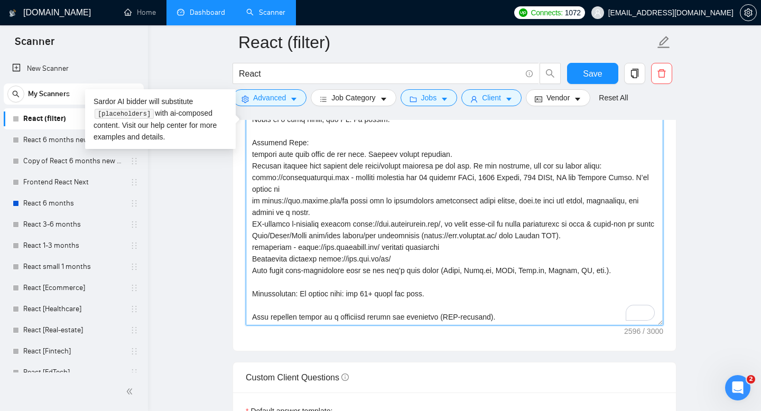
scroll to position [1425, 0]
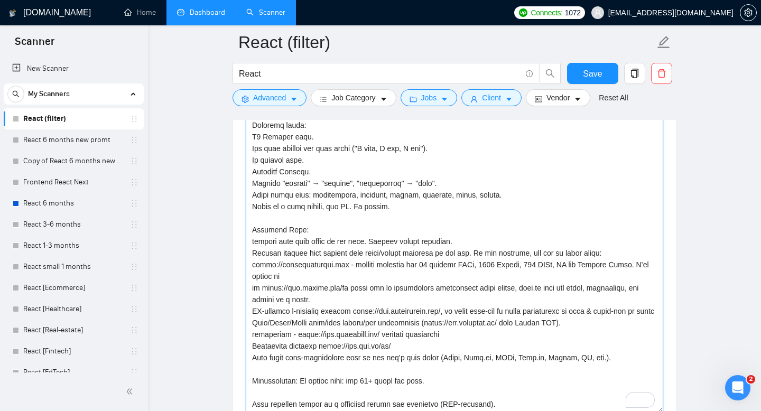
drag, startPoint x: 661, startPoint y: 264, endPoint x: 581, endPoint y: 340, distance: 110.6
click at [649, 410] on textarea "Cover letter template:" at bounding box center [454, 141] width 417 height 544
click at [503, 392] on textarea "Cover letter template:" at bounding box center [454, 140] width 417 height 543
type textarea "Profiles to use: Raman - https://www.upwork.com/freelancers/~011ea97aeb9206b2a7…"
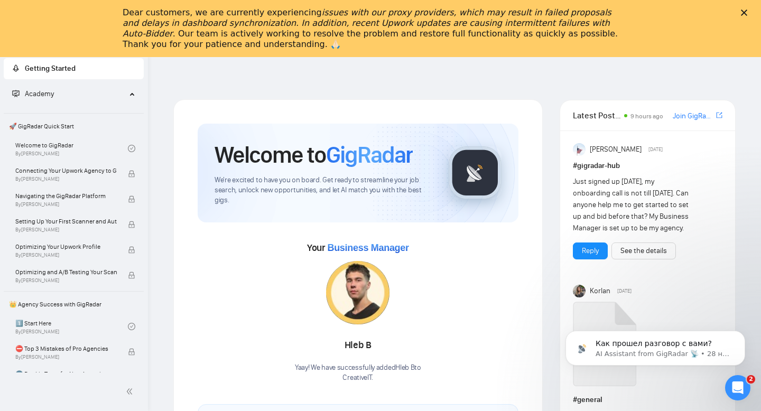
click at [745, 6] on div "Dear customers, we are currently experiencing issues with our proxy providers, …" at bounding box center [380, 28] width 761 height 49
click at [745, 10] on icon "Закрыть" at bounding box center [744, 13] width 6 height 6
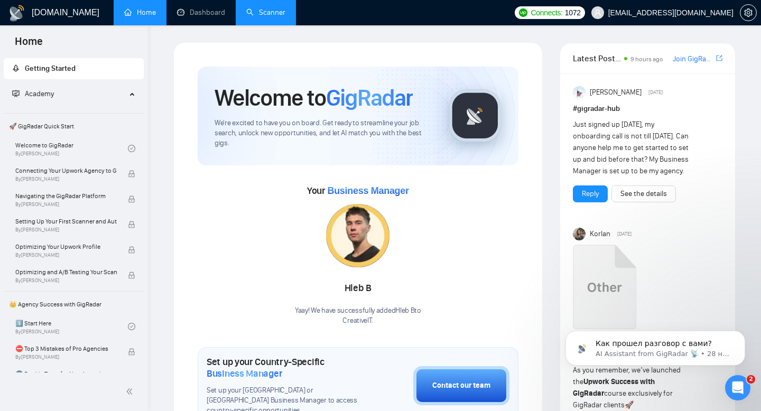
click at [274, 17] on link "Scanner" at bounding box center [265, 12] width 39 height 9
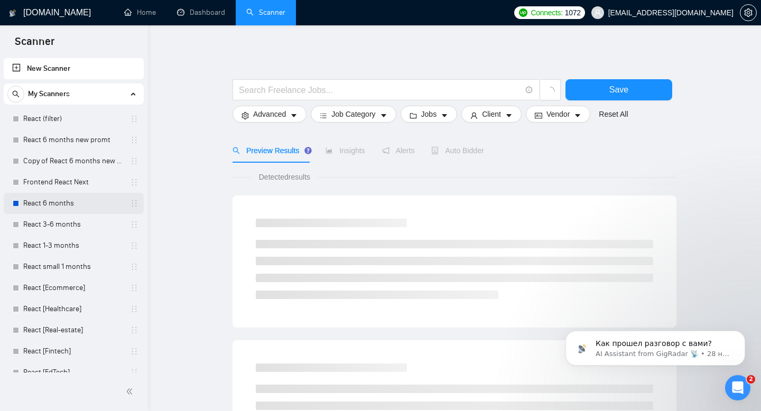
click at [62, 203] on link "React 6 months" at bounding box center [73, 203] width 100 height 21
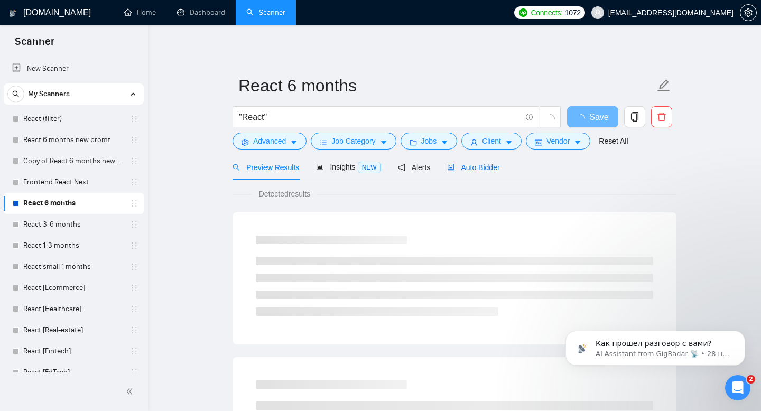
click at [479, 165] on span "Auto Bidder" at bounding box center [473, 167] width 52 height 8
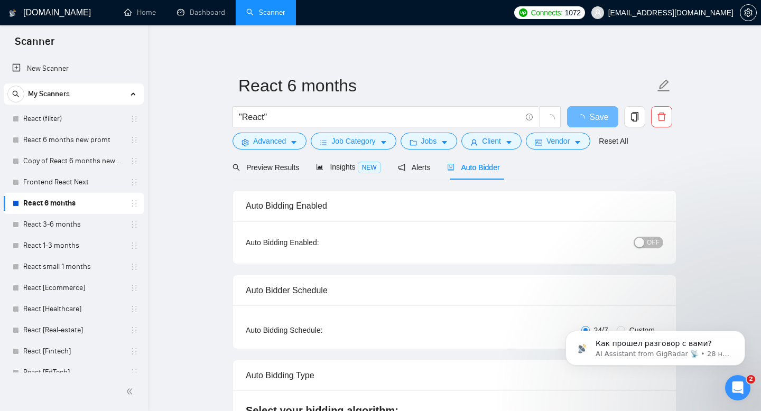
checkbox input "true"
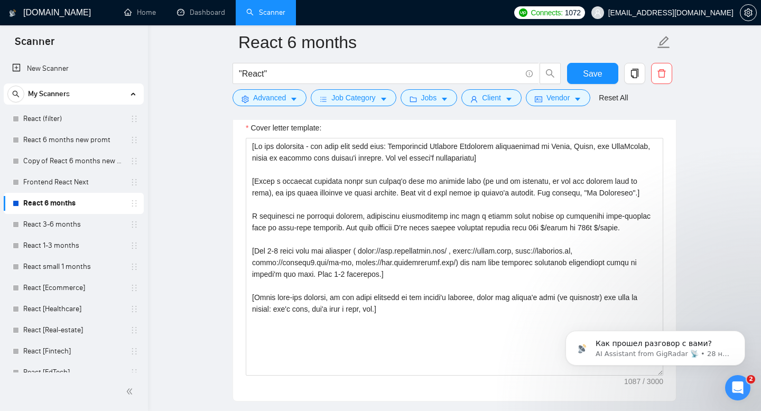
scroll to position [1239, 0]
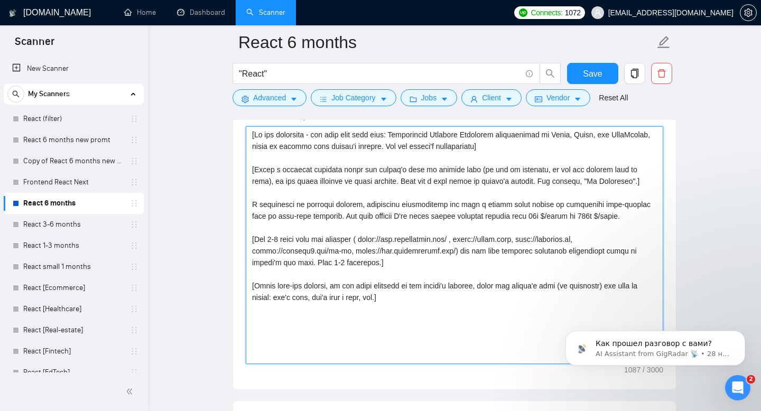
click at [424, 240] on textarea "Cover letter template:" at bounding box center [454, 245] width 417 height 238
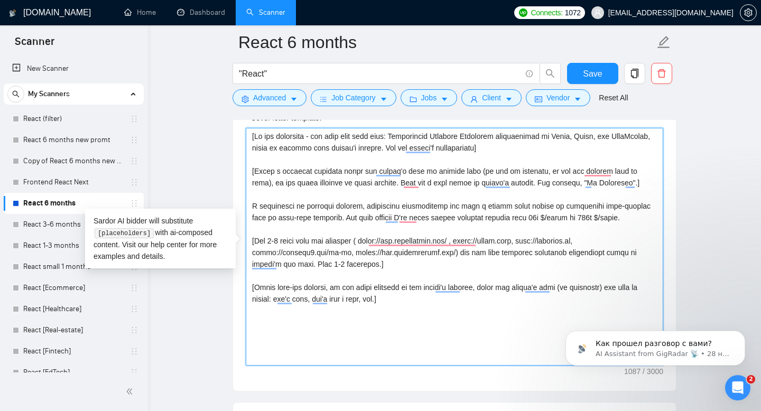
scroll to position [1240, 0]
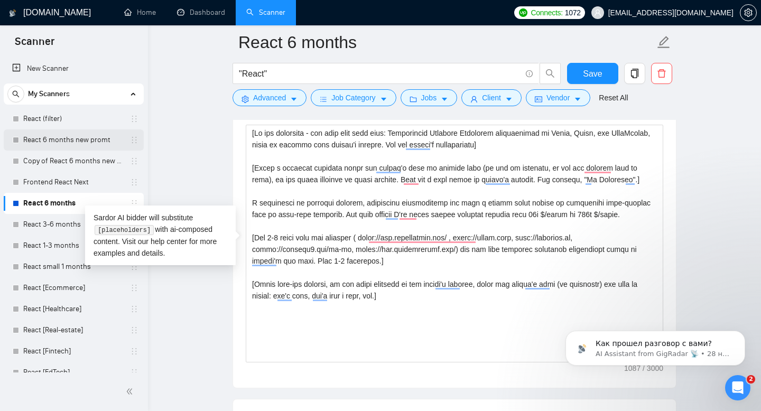
click at [94, 138] on link "React 6 months new promt" at bounding box center [73, 139] width 100 height 21
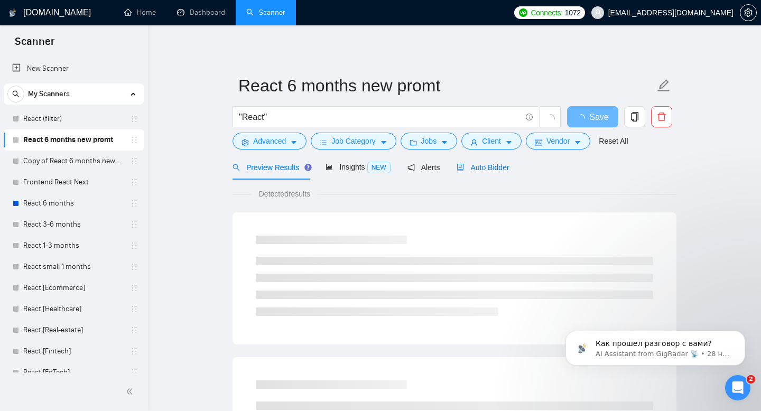
click at [499, 164] on span "Auto Bidder" at bounding box center [483, 167] width 52 height 8
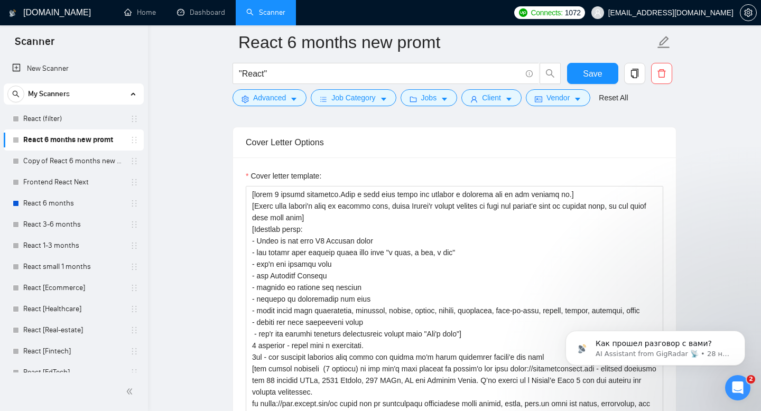
scroll to position [1189, 0]
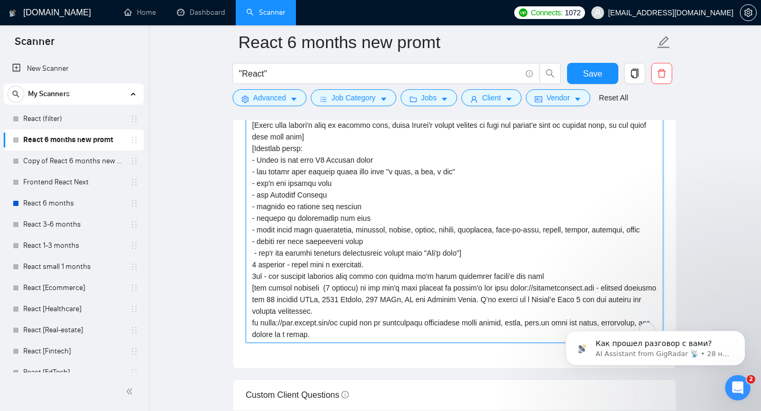
click at [356, 252] on textarea "Cover letter template:" at bounding box center [454, 224] width 417 height 238
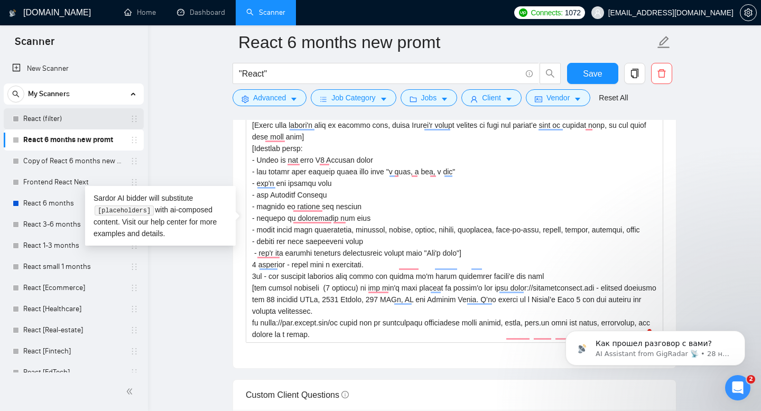
click at [90, 120] on link "React (filter)" at bounding box center [73, 118] width 100 height 21
